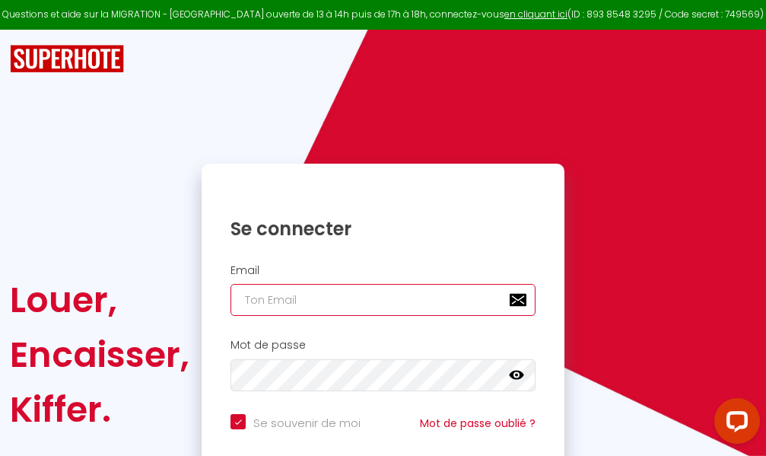
click at [374, 304] on input "email" at bounding box center [382, 300] width 305 height 32
type input "m"
checkbox input "true"
type input "ma"
checkbox input "true"
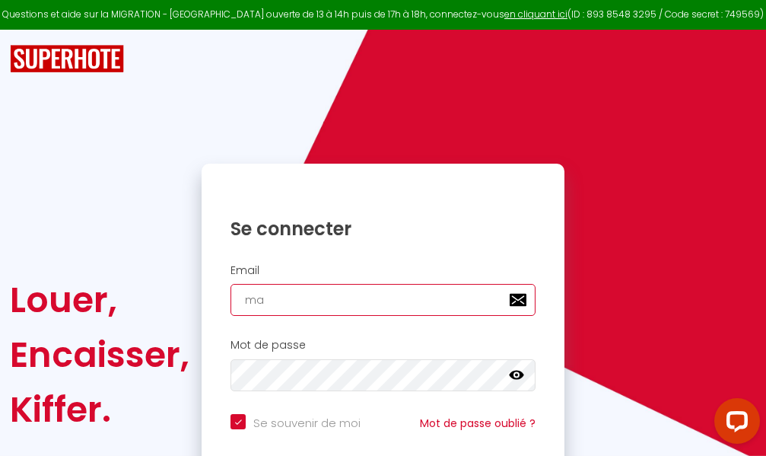
type input "mar"
checkbox input "true"
type input "marc"
checkbox input "true"
type input "marcd"
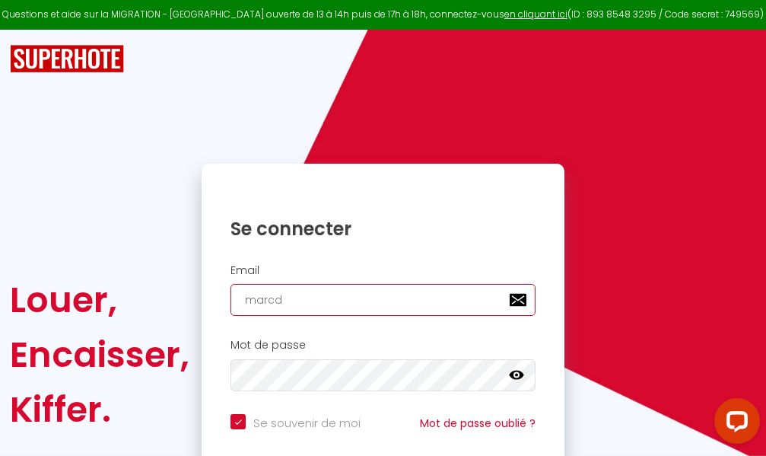
checkbox input "true"
type input "marcdp"
checkbox input "true"
type input "marcdpo"
checkbox input "true"
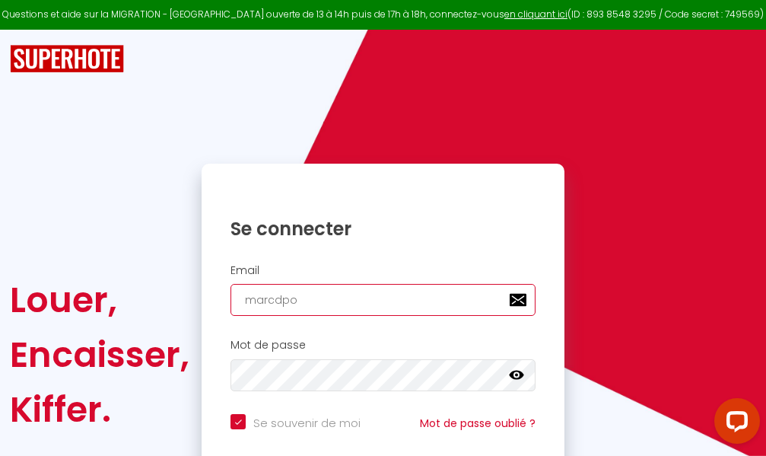
type input "marcdpoz"
checkbox input "true"
type input "marcdpoz."
checkbox input "true"
type input "marcdpoz.l"
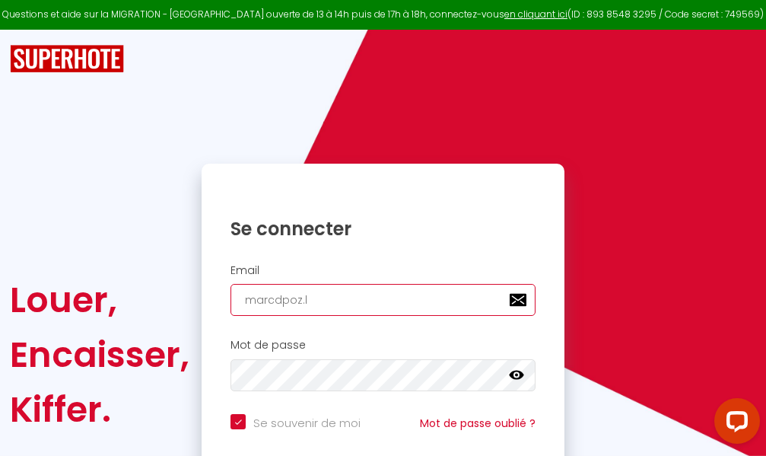
checkbox input "true"
type input "marcdpoz.lo"
checkbox input "true"
type input "marcdpoz.loc"
checkbox input "true"
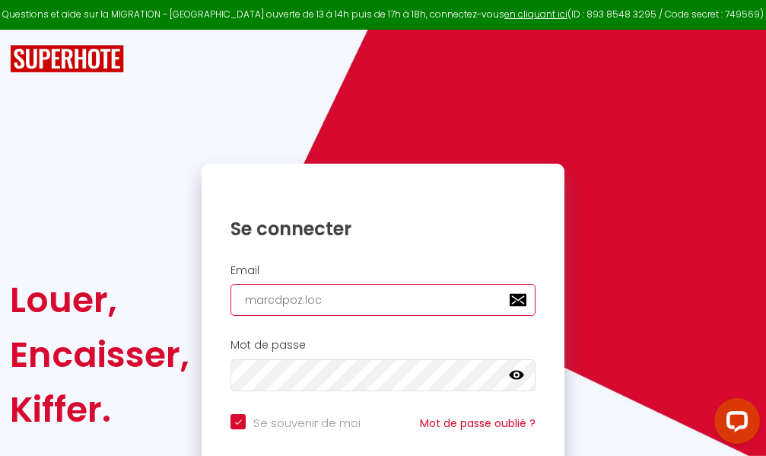
type input "marcdpoz.loca"
checkbox input "true"
type input "marcdpoz.locat"
checkbox input "true"
type input "marcdpoz.locati"
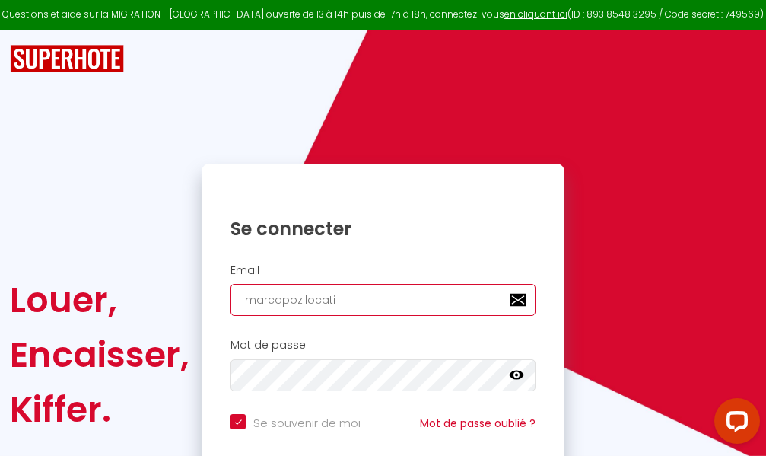
checkbox input "true"
type input "marcdpoz.locatio"
checkbox input "true"
type input "marcdpoz.location"
checkbox input "true"
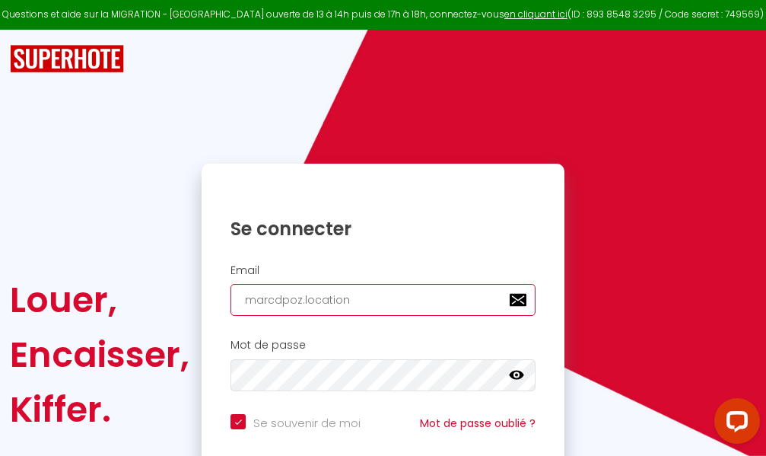
type input "marcdpoz.location@"
checkbox input "true"
type input "marcdpoz.location@g"
checkbox input "true"
type input "marcdpoz.location@gm"
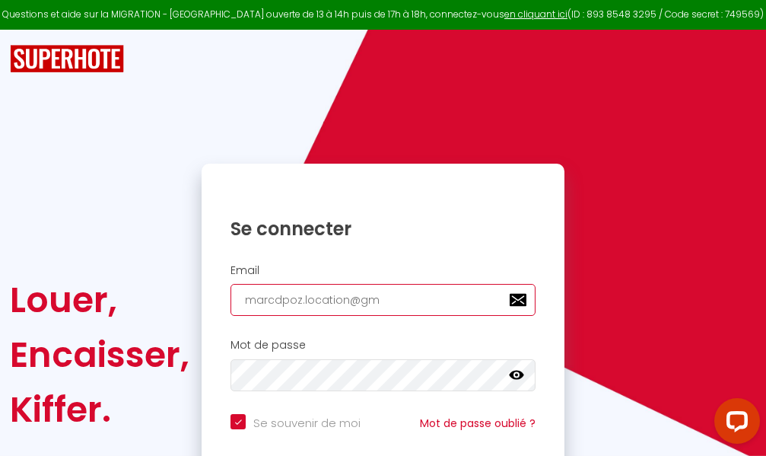
checkbox input "true"
type input "marcdpoz.location@gma"
checkbox input "true"
type input "marcdpoz.location@gmai"
checkbox input "true"
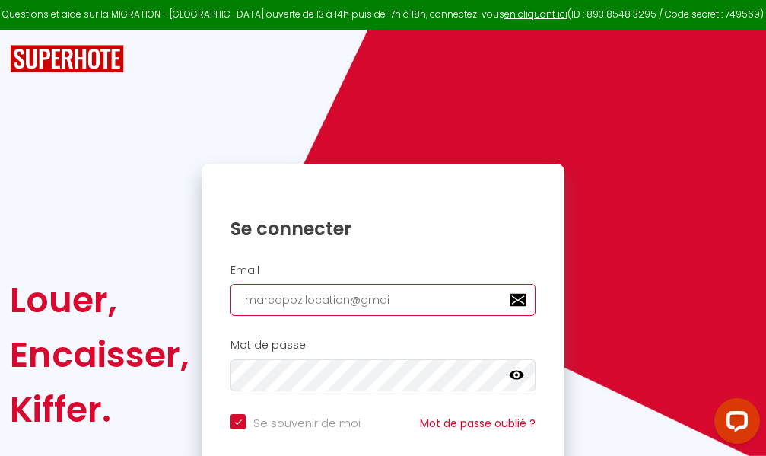
type input "[EMAIL_ADDRESS]"
checkbox input "true"
type input "[EMAIL_ADDRESS]."
checkbox input "true"
type input "marcdpoz.location@gmail.c"
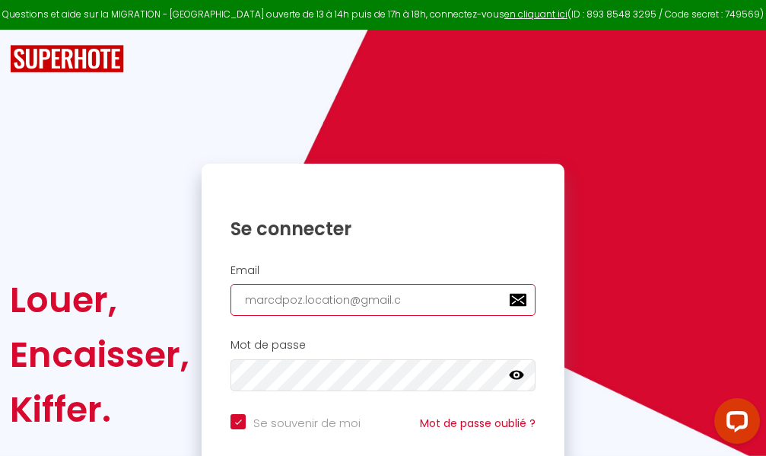
checkbox input "true"
type input "[EMAIL_ADDRESS][DOMAIN_NAME]"
checkbox input "true"
type input "[EMAIL_ADDRESS][DOMAIN_NAME]"
checkbox input "true"
